Goal: Transaction & Acquisition: Purchase product/service

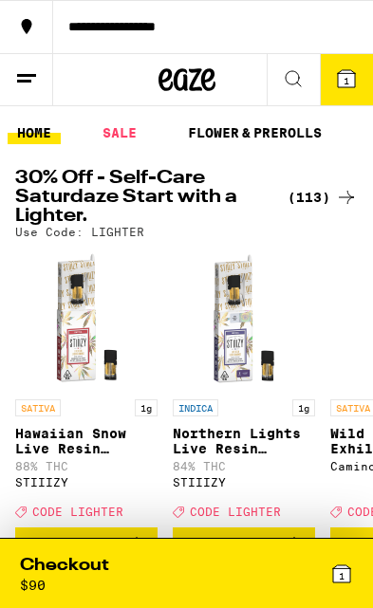
click at [337, 81] on icon at bounding box center [346, 78] width 23 height 23
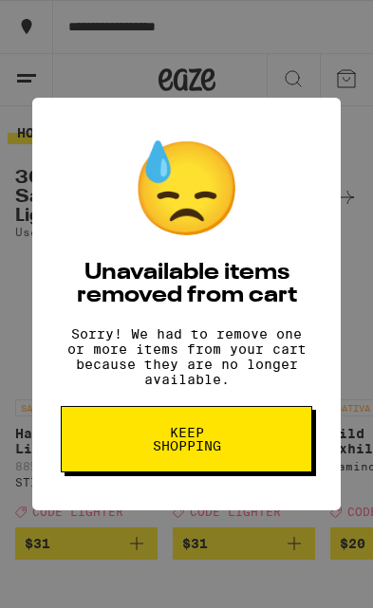
click at [278, 469] on button "Keep Shopping" at bounding box center [186, 439] width 251 height 66
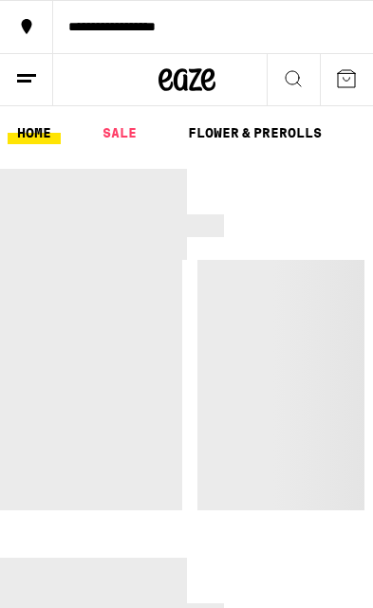
click at [297, 76] on icon at bounding box center [293, 78] width 23 height 23
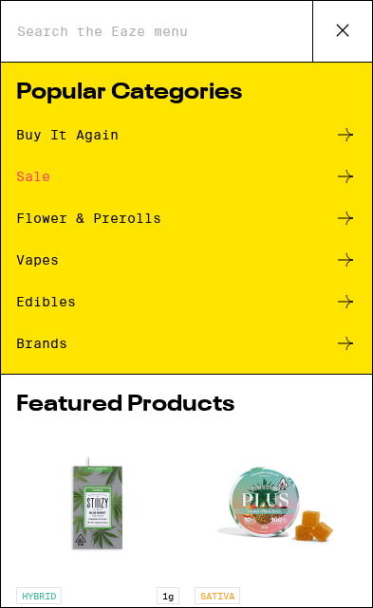
type input "E"
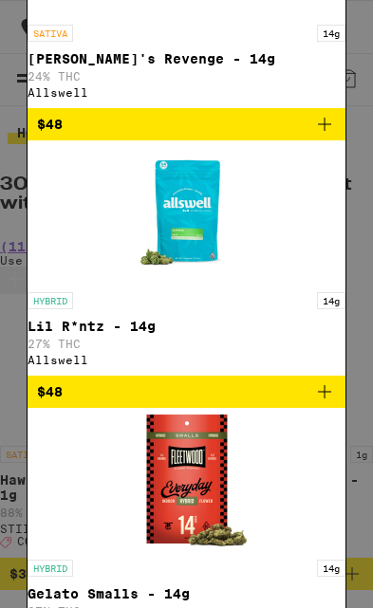
type input "Alls"
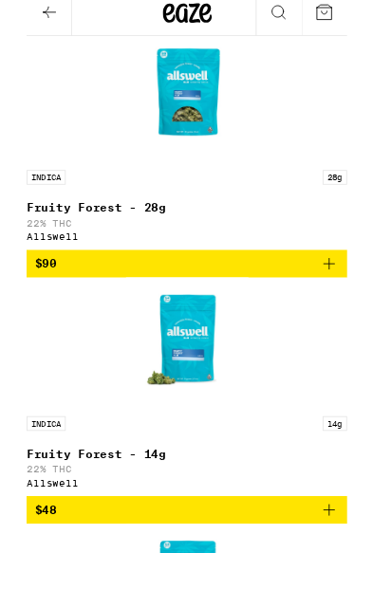
scroll to position [777, 0]
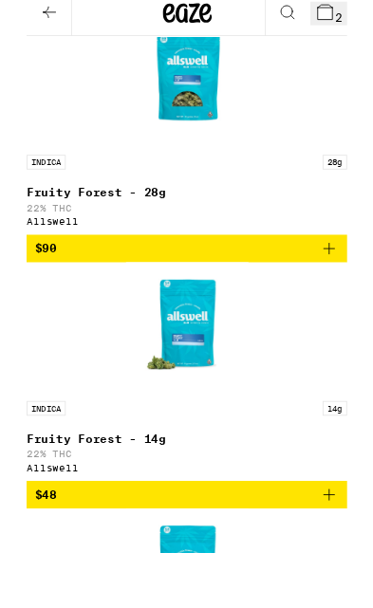
click at [338, 70] on icon at bounding box center [346, 78] width 17 height 17
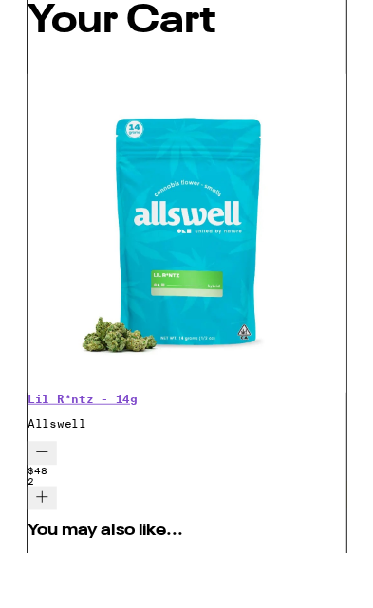
scroll to position [161, 0]
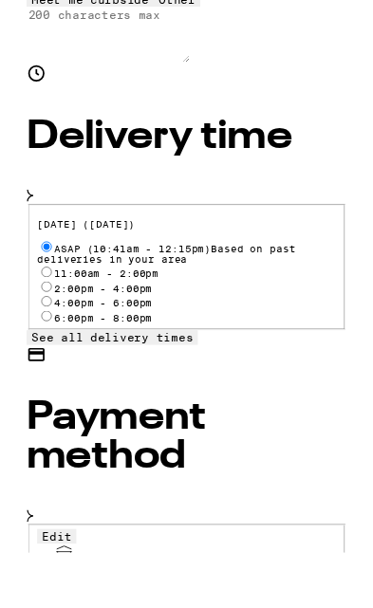
scroll to position [520, 0]
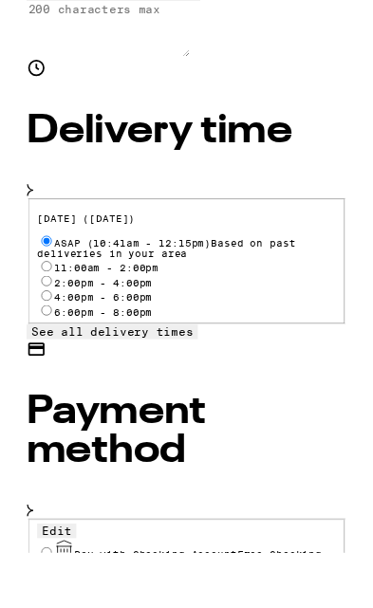
radio input "true"
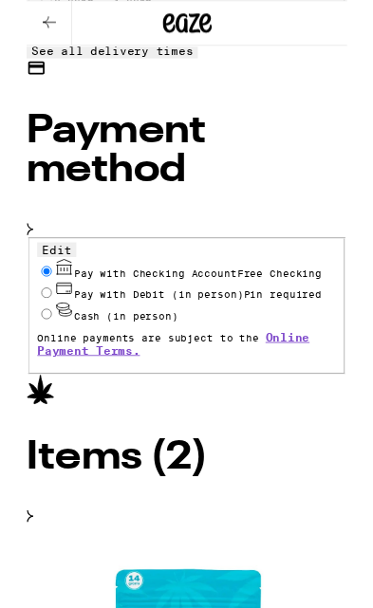
scroll to position [910, 0]
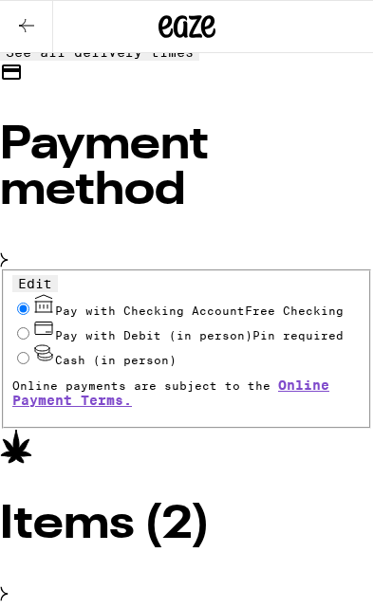
scroll to position [922, 0]
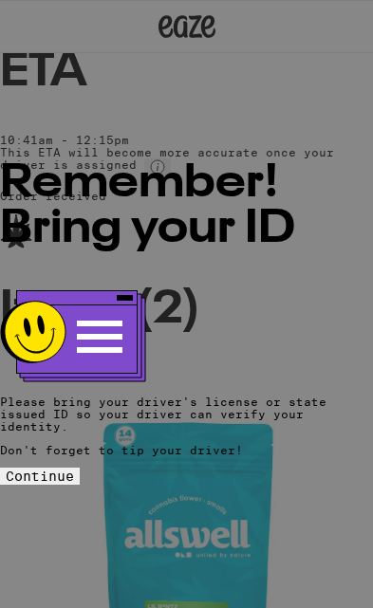
click at [74, 468] on span "Continue" at bounding box center [40, 475] width 68 height 15
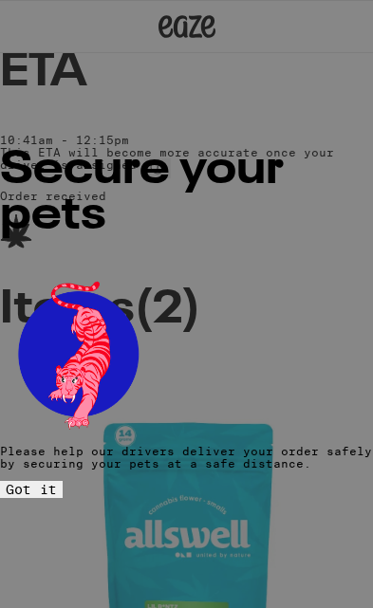
click at [57, 482] on span "Got it" at bounding box center [31, 489] width 51 height 15
